Goal: Information Seeking & Learning: Learn about a topic

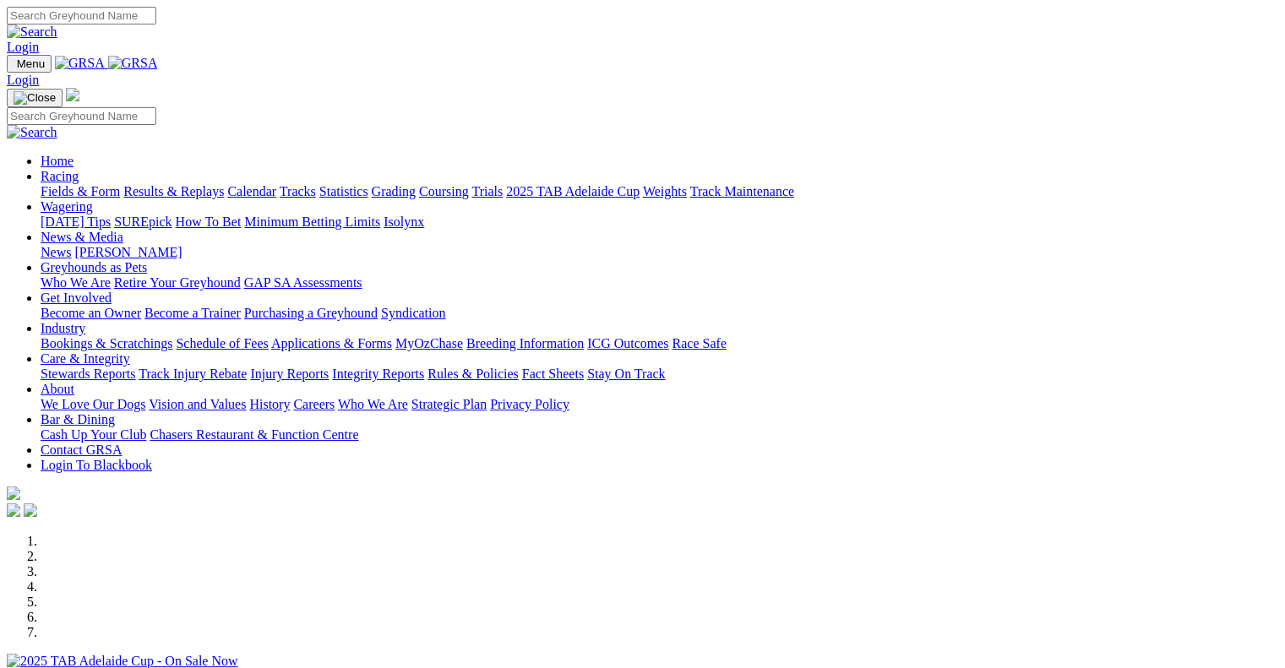
click at [130, 351] on link "Care & Integrity" at bounding box center [86, 358] width 90 height 14
click at [135, 367] on link "Stewards Reports" at bounding box center [88, 374] width 95 height 14
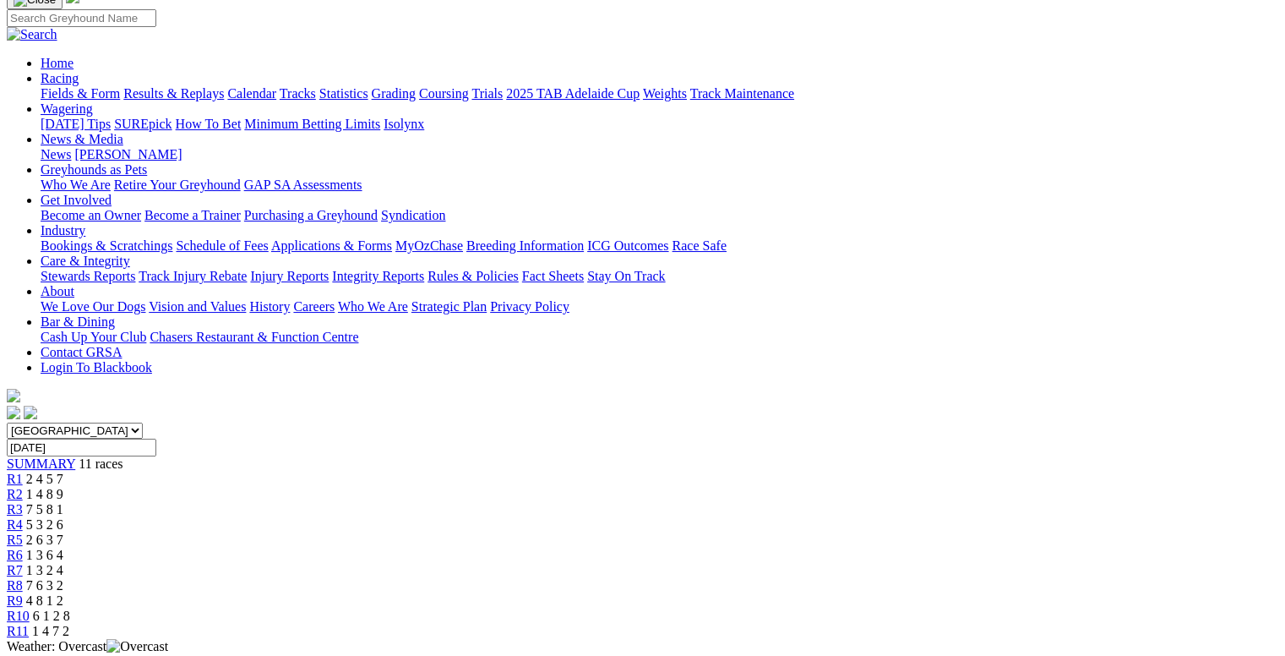
scroll to position [169, 0]
